Goal: Communication & Community: Ask a question

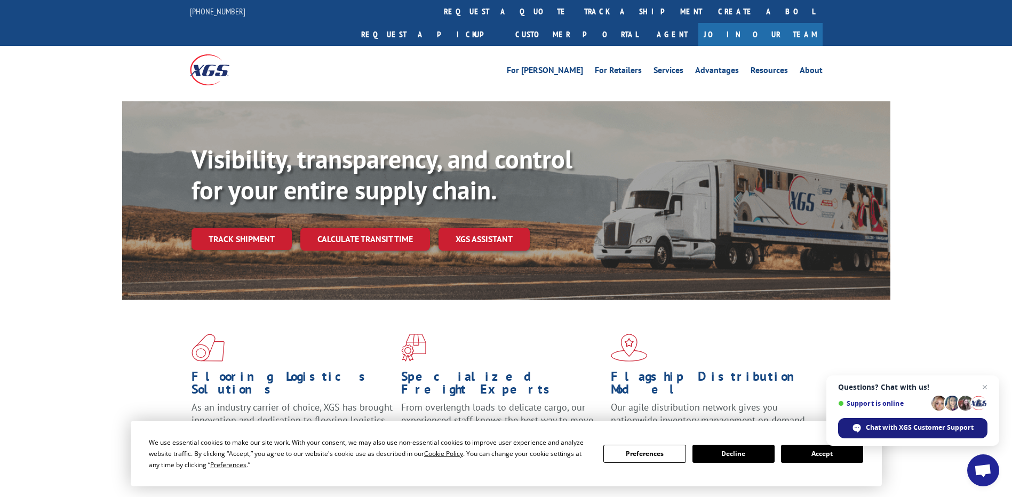
click at [884, 426] on span "Chat with XGS Customer Support" at bounding box center [920, 428] width 108 height 10
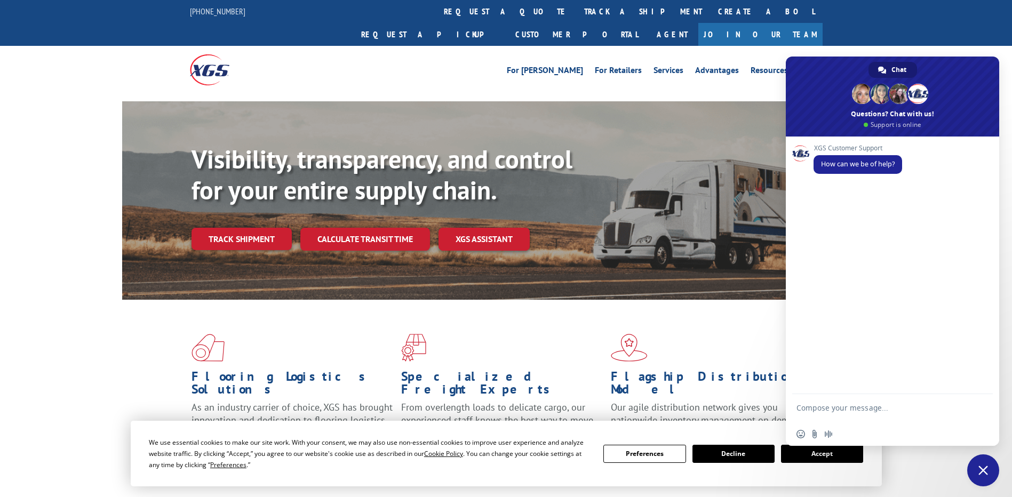
click at [823, 408] on textarea "Compose your message..." at bounding box center [881, 412] width 169 height 19
paste textarea "530053095"
click at [907, 414] on textarea "530053095 load number - pu#" at bounding box center [881, 410] width 169 height 10
paste textarea "530053095"
type textarea "530053095 load number - pu#530053095"
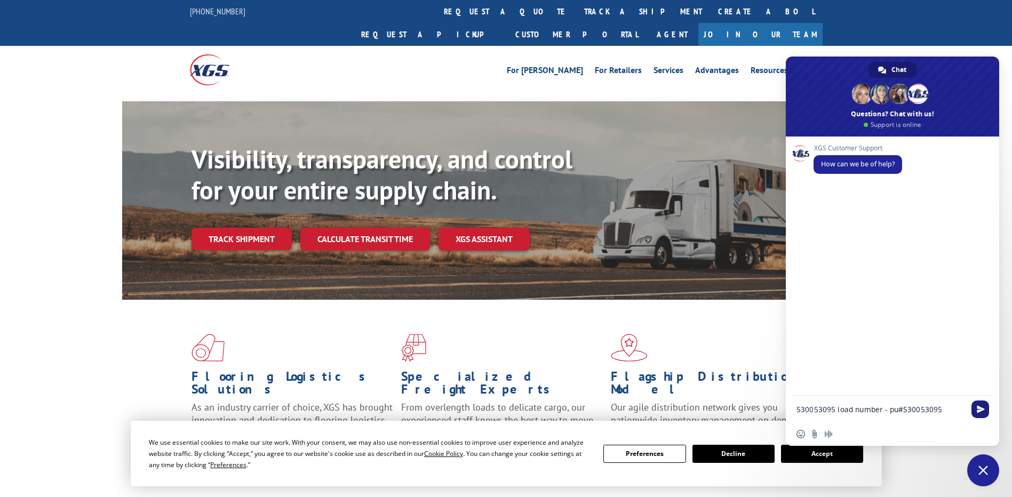
click at [979, 411] on span "Send" at bounding box center [981, 410] width 8 height 8
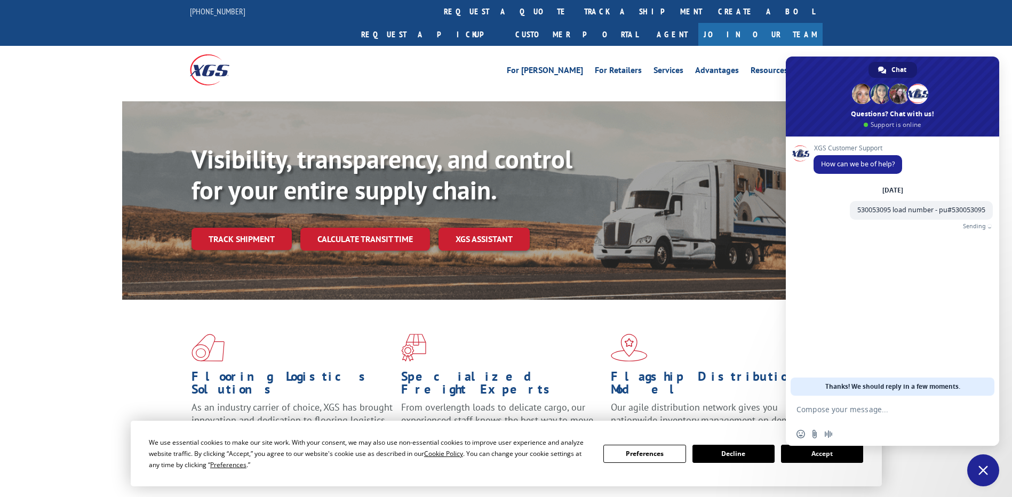
click at [835, 414] on textarea "Compose your message..." at bounding box center [881, 410] width 169 height 10
type textarea "is it picked up"
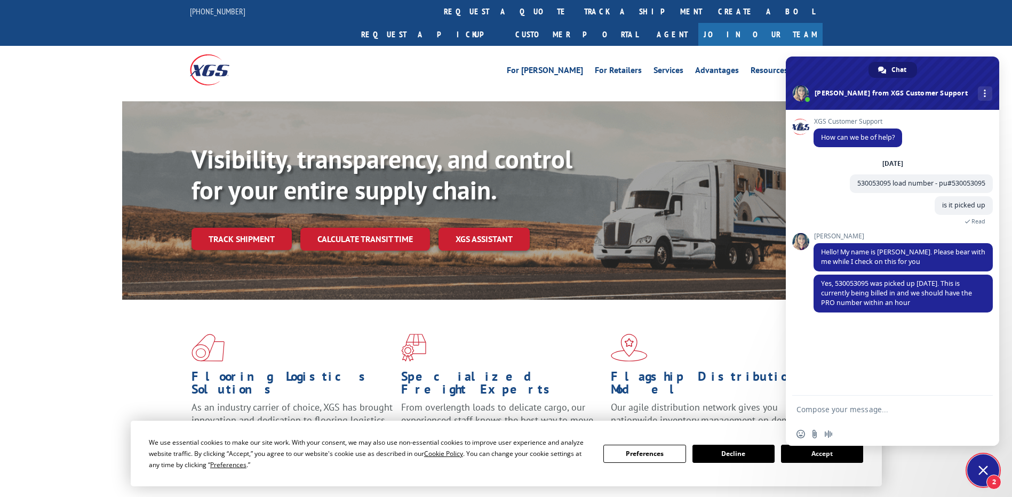
click at [835, 416] on form at bounding box center [881, 410] width 169 height 29
click at [838, 411] on textarea "Compose your message..." at bounding box center [881, 410] width 169 height 10
click at [921, 412] on textarea "will follow up later thanks [PERSON_NAME]]" at bounding box center [881, 410] width 169 height 10
type textarea "will follow up later thanks [PERSON_NAME]."
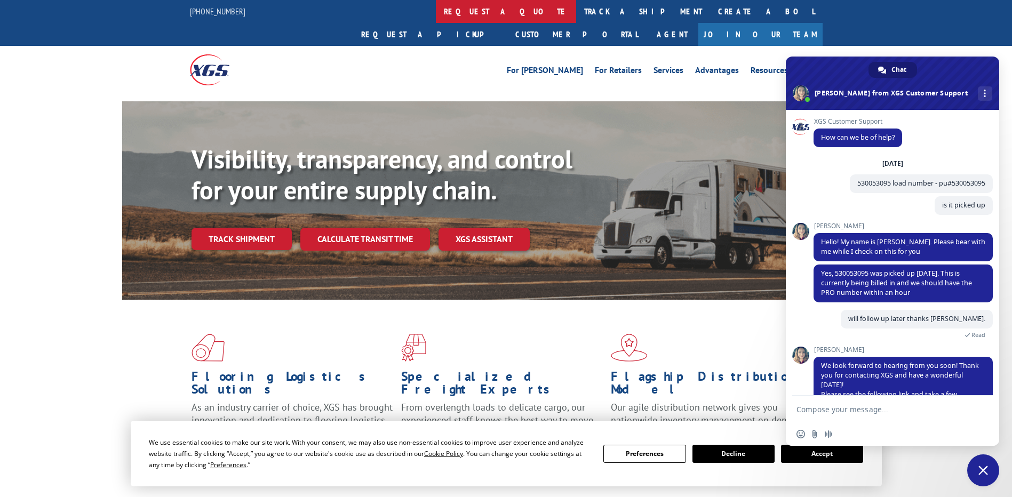
scroll to position [40, 0]
